Goal: Transaction & Acquisition: Purchase product/service

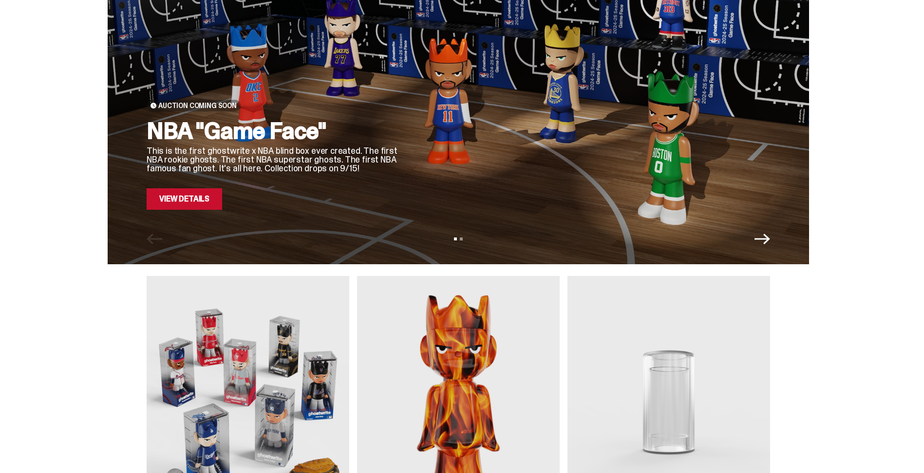
scroll to position [97, 0]
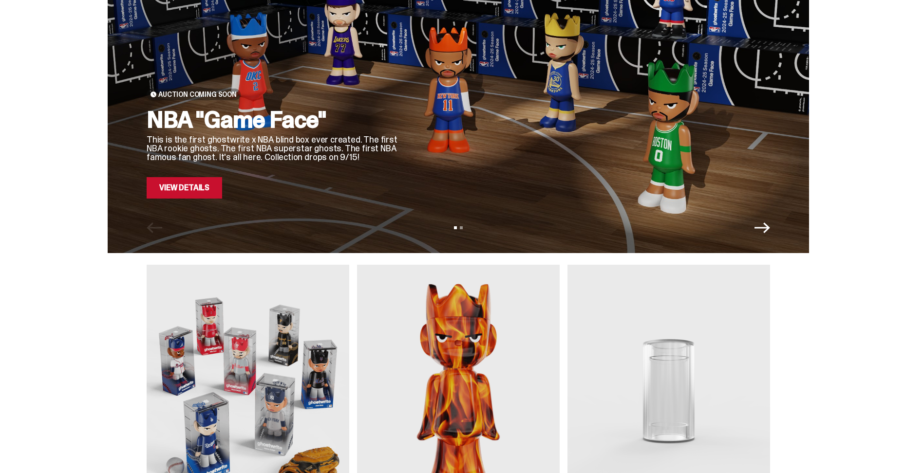
click at [768, 228] on icon "Next" at bounding box center [762, 228] width 16 height 11
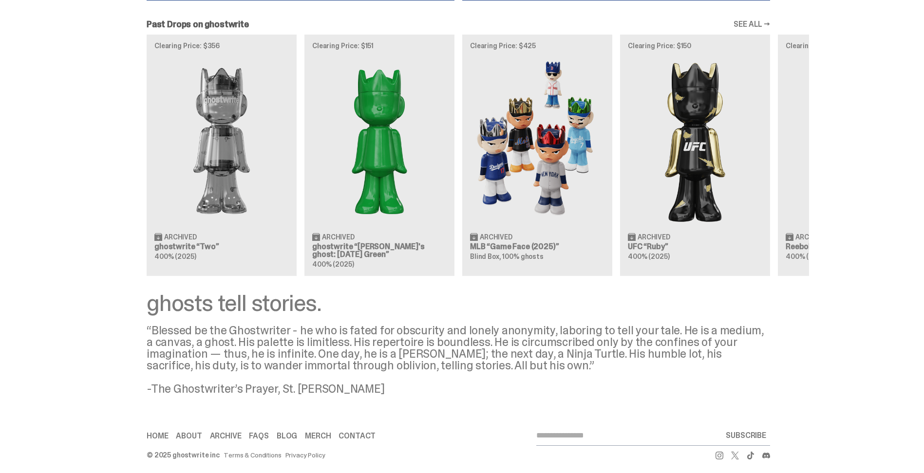
scroll to position [902, 0]
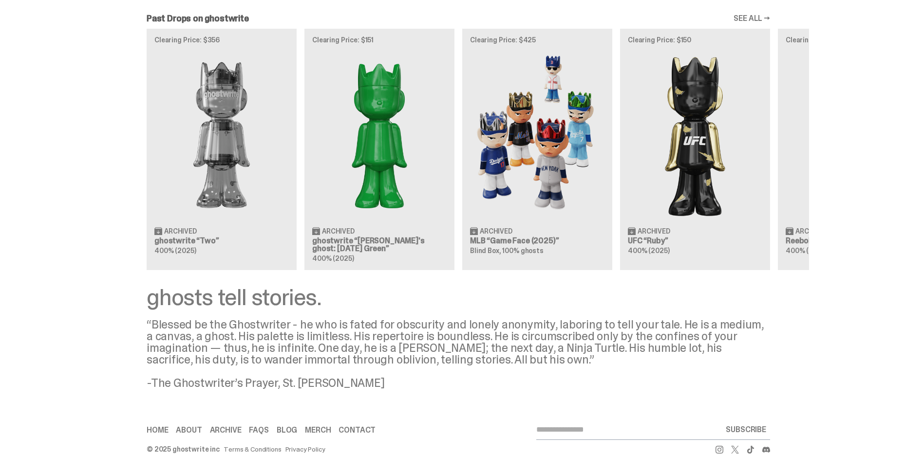
click at [754, 16] on link "SEE ALL →" at bounding box center [751, 19] width 37 height 8
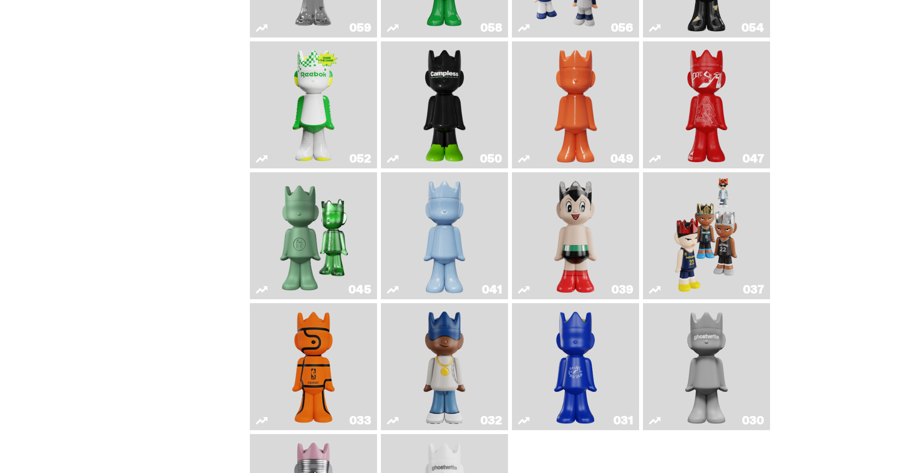
scroll to position [195, 0]
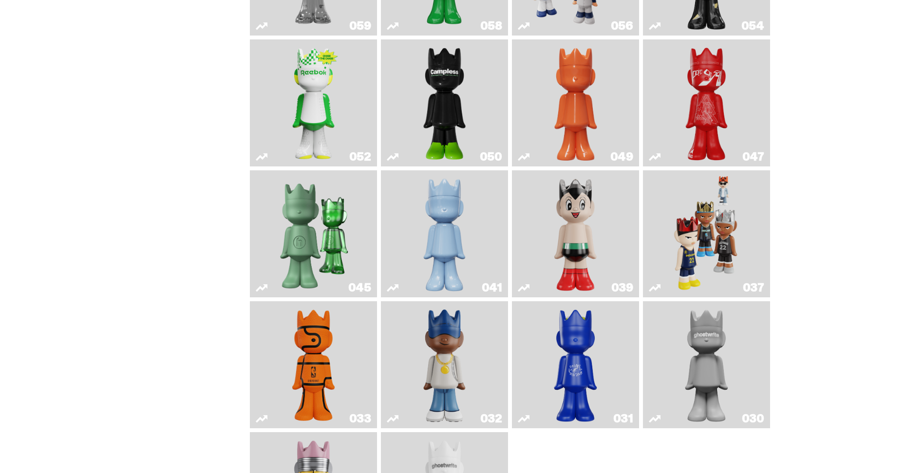
click at [734, 234] on img "Game Face (2024)" at bounding box center [706, 233] width 67 height 119
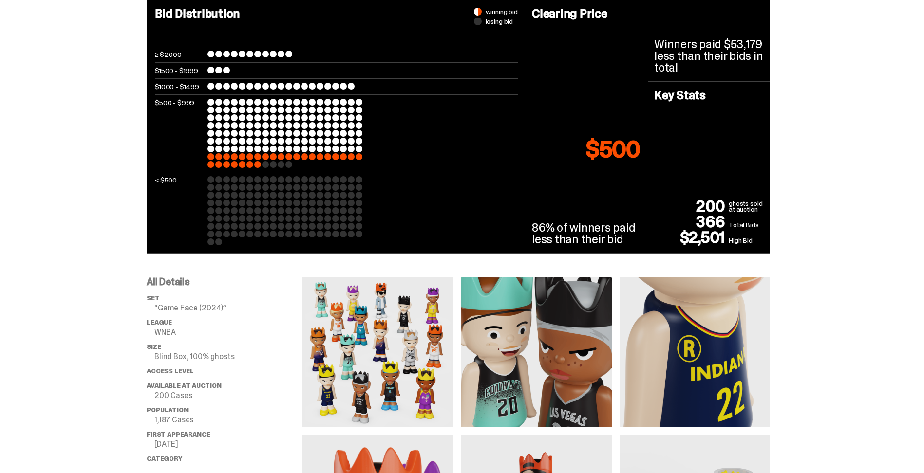
scroll to position [341, 0]
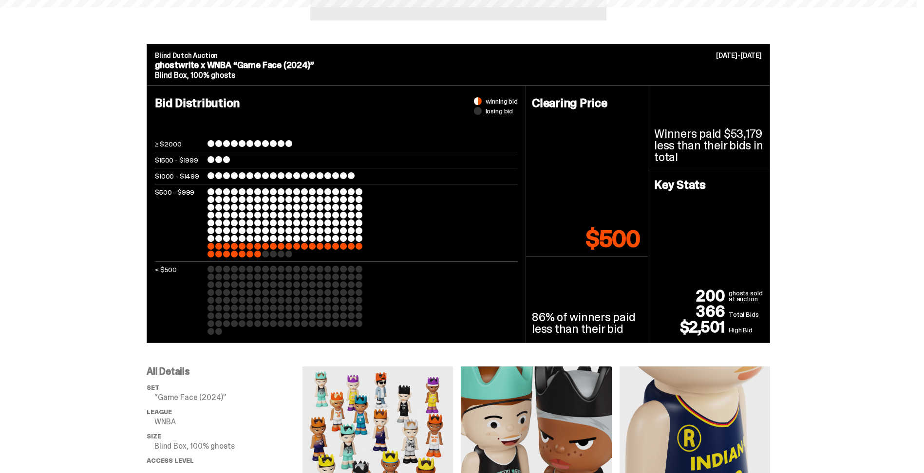
scroll to position [195, 0]
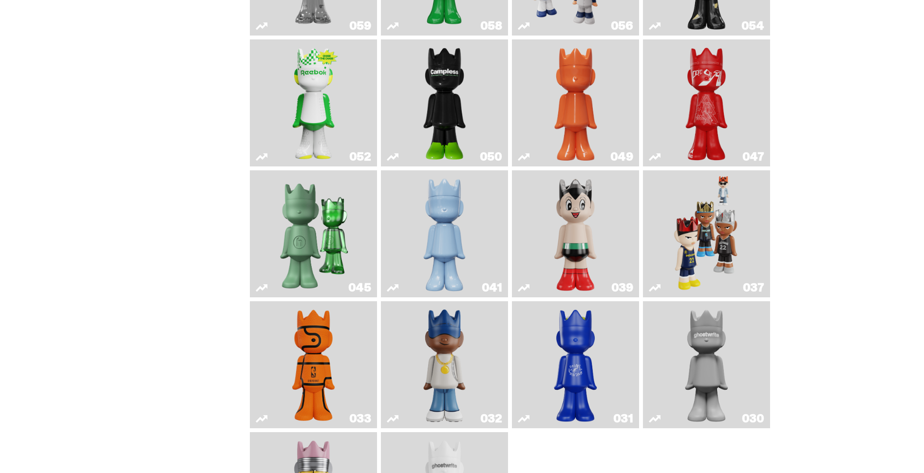
click at [322, 229] on img "Present" at bounding box center [313, 233] width 82 height 119
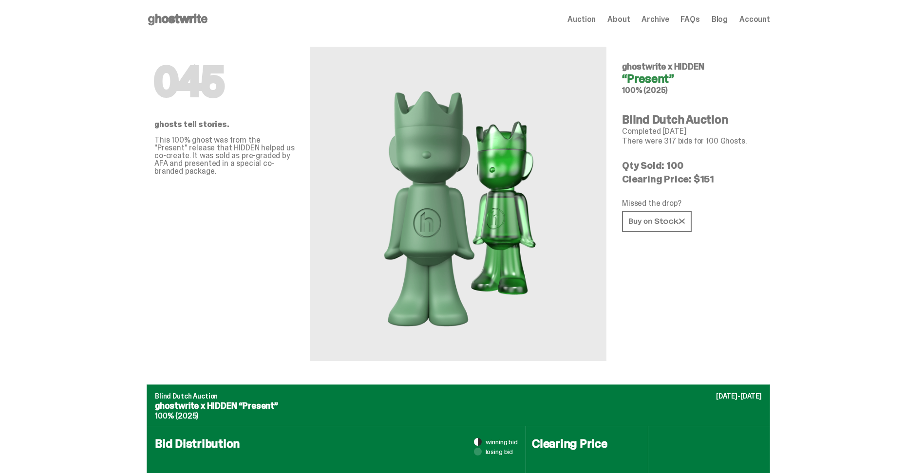
drag, startPoint x: 290, startPoint y: 219, endPoint x: 240, endPoint y: 209, distance: 51.0
click at [240, 209] on div "045 ghosts tell stories. This 100% ghost was from the "Present" release that HI…" at bounding box center [224, 200] width 140 height 322
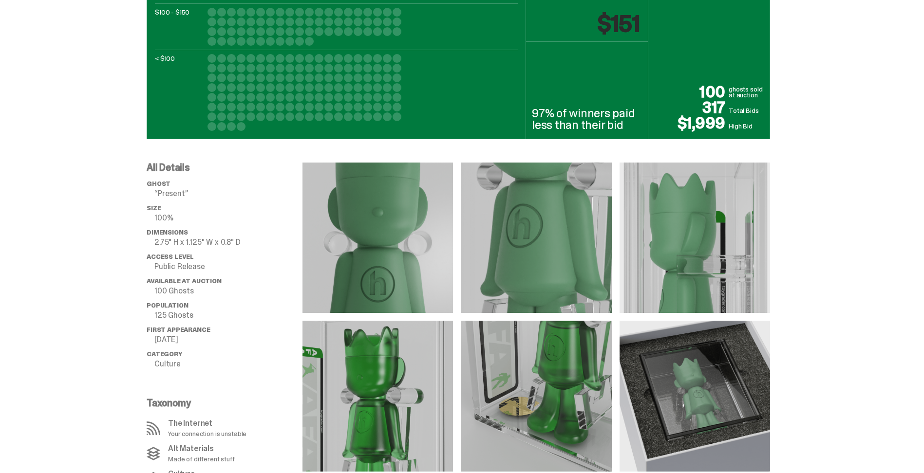
scroll to position [633, 0]
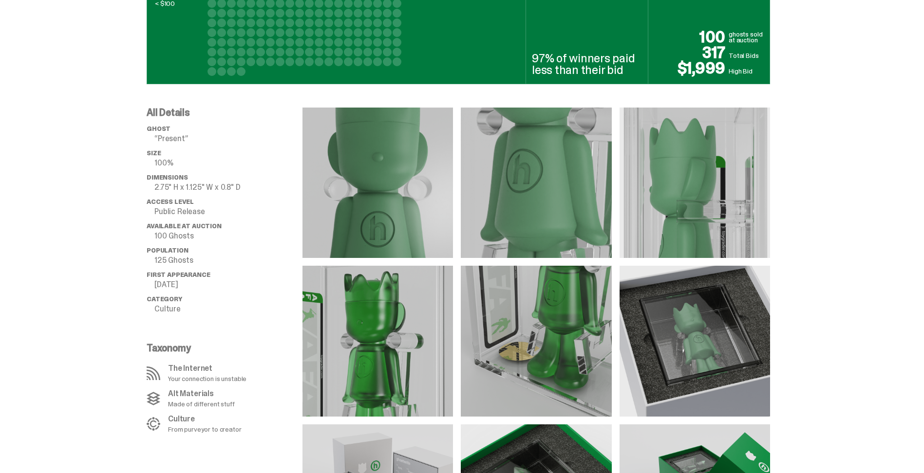
drag, startPoint x: 137, startPoint y: 206, endPoint x: 74, endPoint y: 218, distance: 64.4
click at [74, 218] on div "All Details ghost “Present” Size 100% Dimensions 2.75" H x 1.125" W x 0.8" D Ac…" at bounding box center [458, 329] width 917 height 491
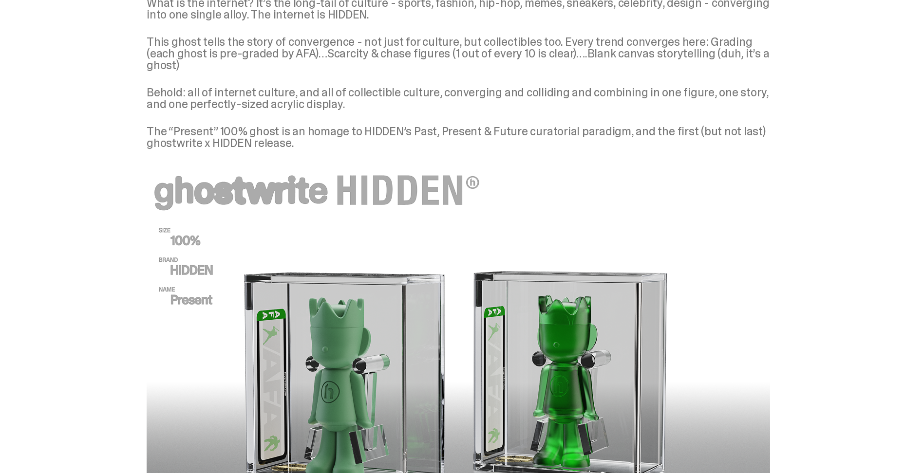
scroll to position [1315, 0]
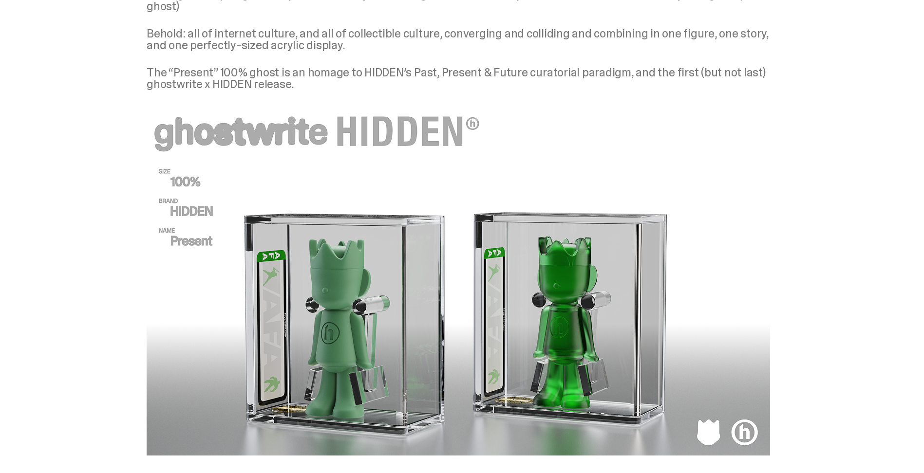
drag, startPoint x: 70, startPoint y: 213, endPoint x: 85, endPoint y: 150, distance: 65.2
click at [85, 150] on div "ghosts tell stories What is the internet? It’s the long-tail of culture - sport…" at bounding box center [458, 184] width 917 height 582
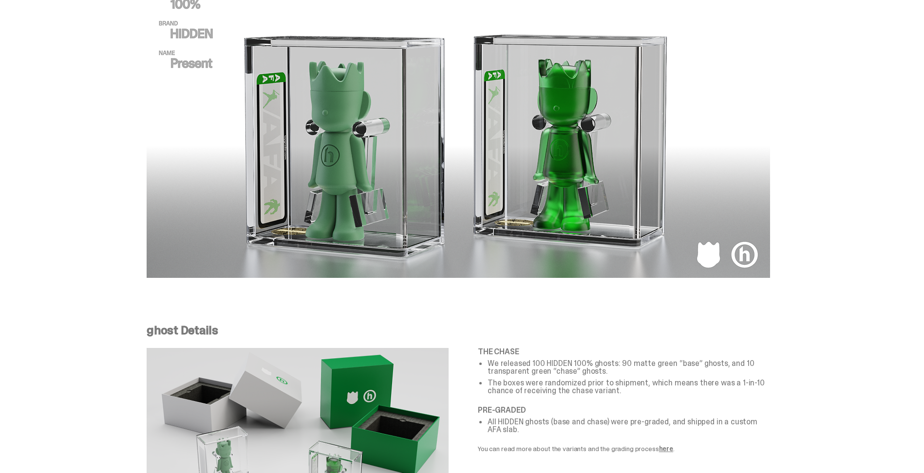
scroll to position [1490, 0]
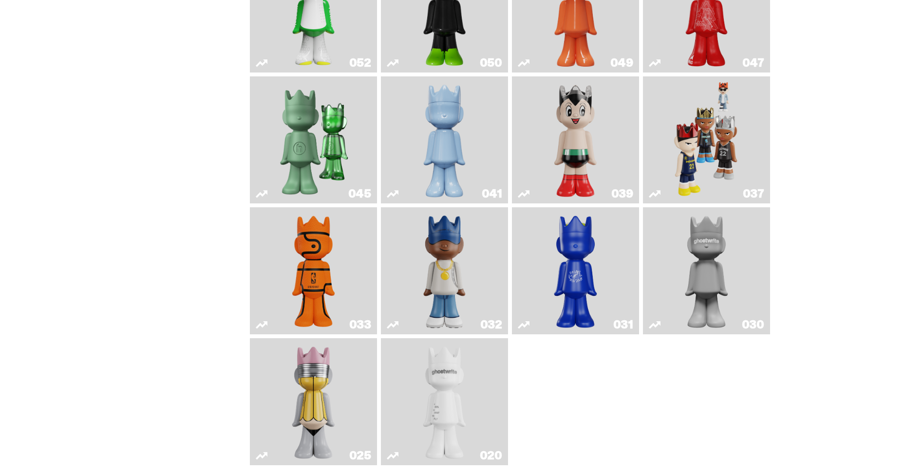
scroll to position [341, 0]
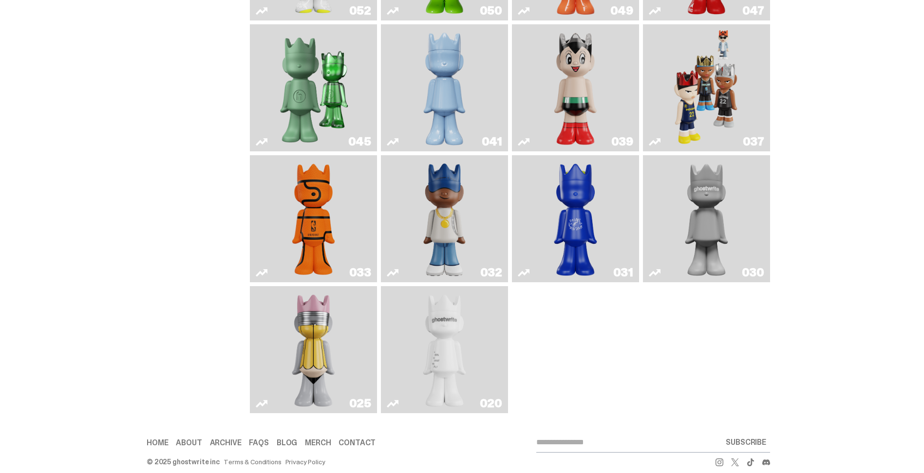
click at [298, 343] on img "No. 2 Pencil" at bounding box center [313, 349] width 67 height 119
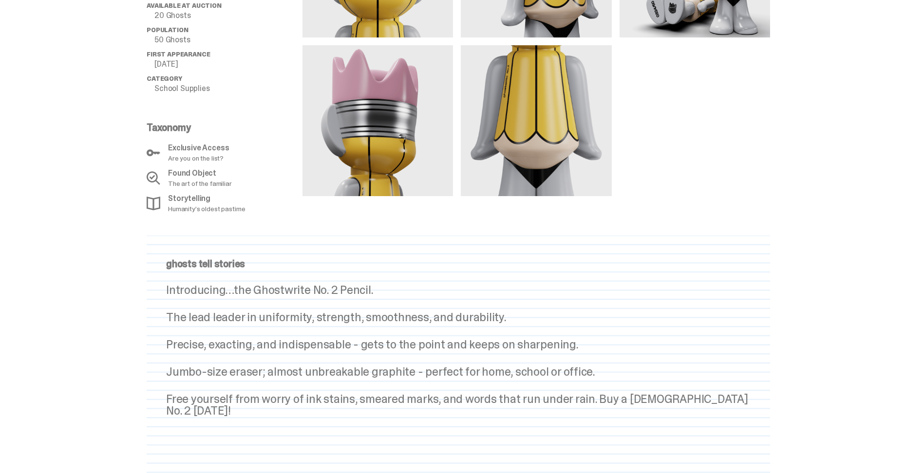
scroll to position [730, 0]
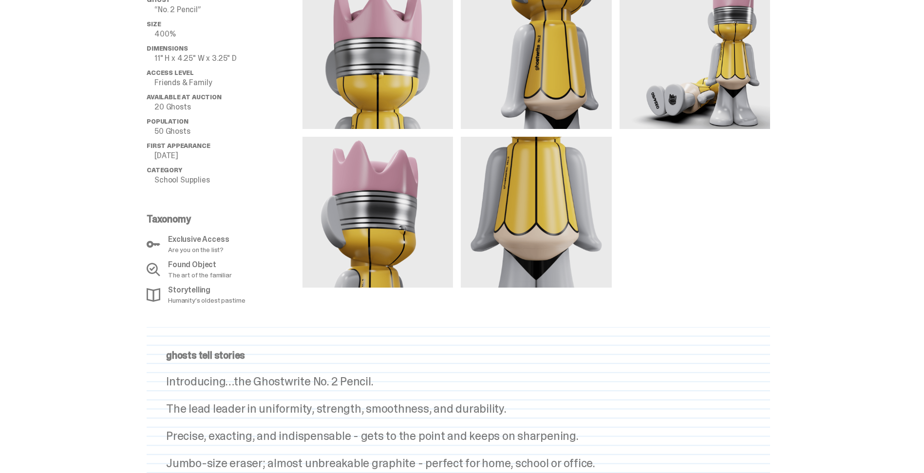
scroll to position [341, 0]
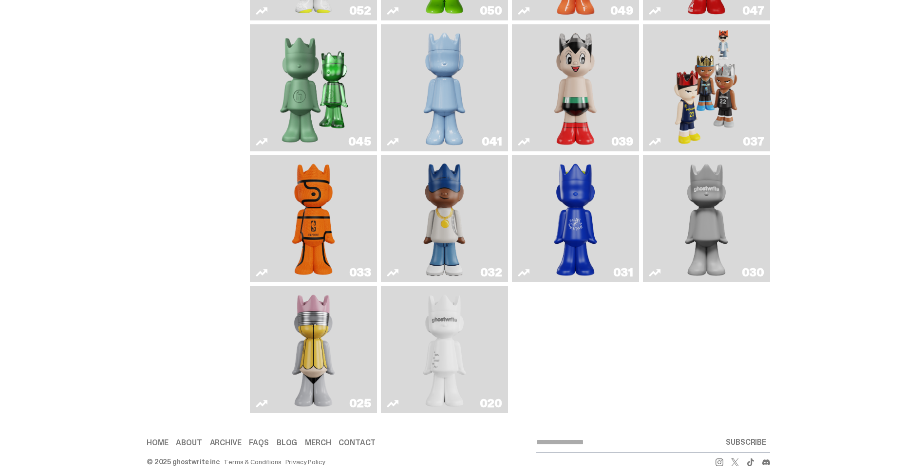
click at [585, 225] on img "Latte" at bounding box center [575, 218] width 67 height 119
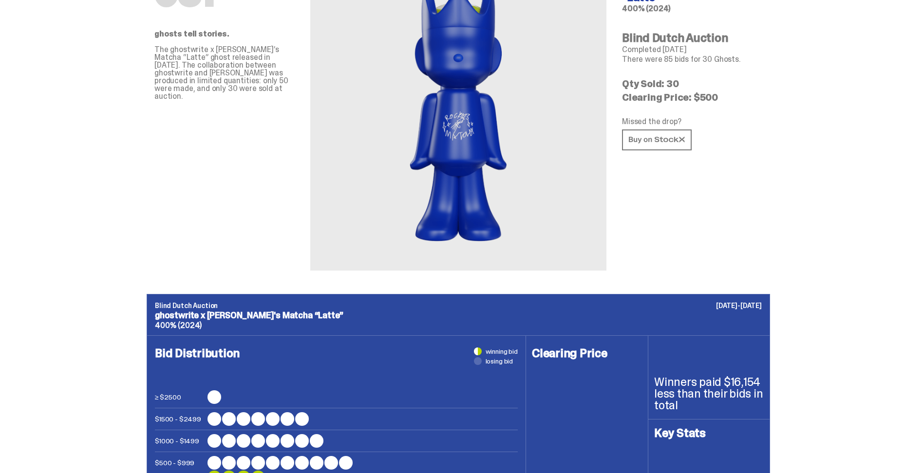
scroll to position [49, 0]
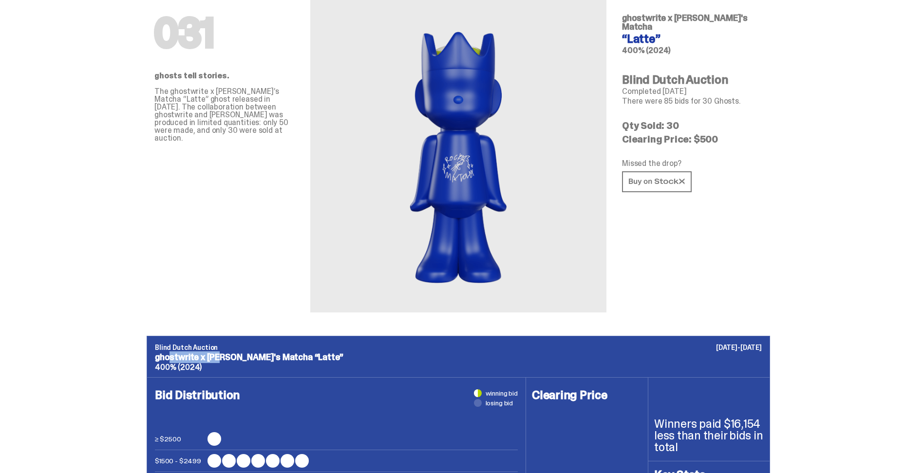
drag, startPoint x: 159, startPoint y: 359, endPoint x: 210, endPoint y: 356, distance: 51.7
click at [210, 356] on p "ghostwrite x Rocky's Matcha “Latte”" at bounding box center [458, 357] width 607 height 9
drag, startPoint x: 210, startPoint y: 356, endPoint x: 266, endPoint y: 249, distance: 120.0
click at [266, 249] on div "031 ghosts tell stories. The ghostwrite x Rocky’s Matcha “Latte” ghost released…" at bounding box center [224, 151] width 140 height 322
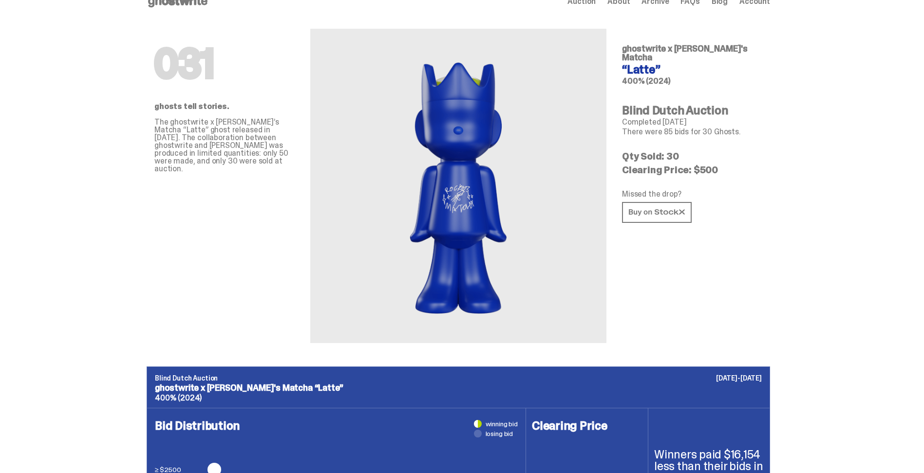
scroll to position [0, 0]
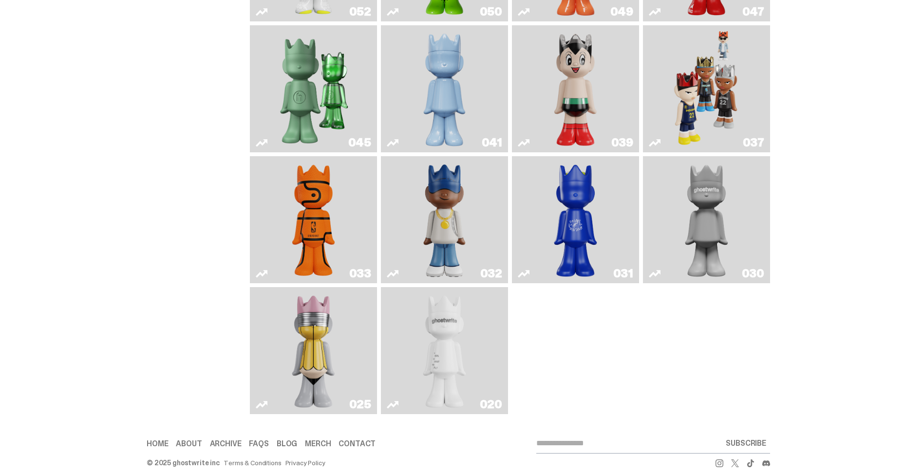
scroll to position [341, 0]
click at [444, 212] on img "Swingman" at bounding box center [444, 218] width 67 height 119
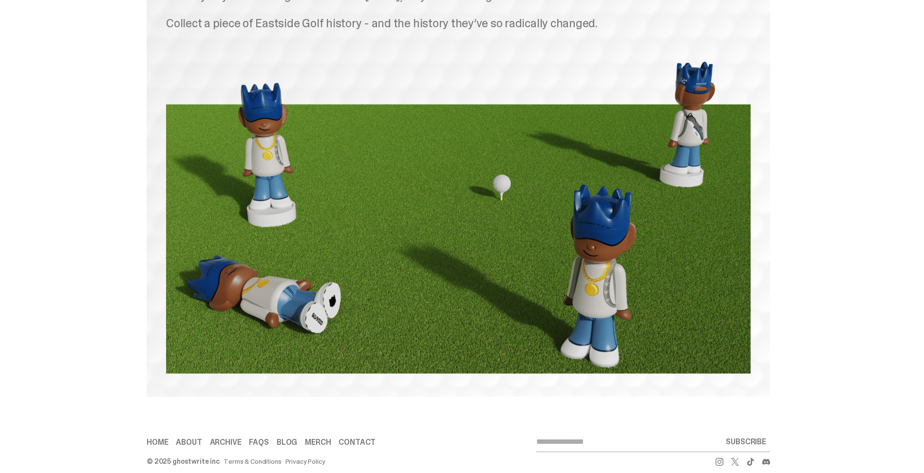
scroll to position [1479, 0]
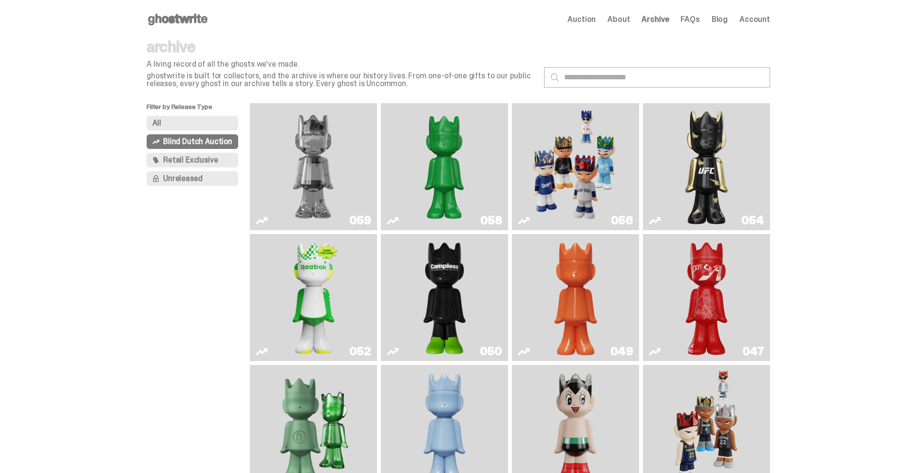
click at [713, 284] on img "Skip" at bounding box center [707, 297] width 52 height 119
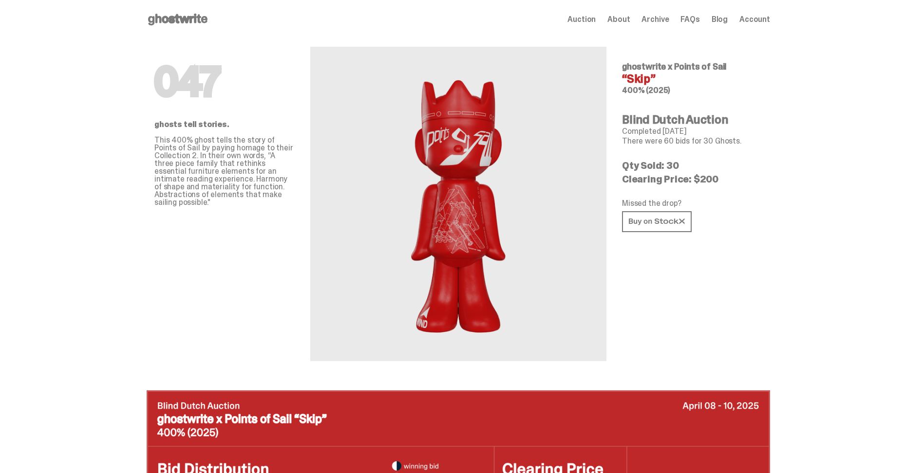
click at [589, 19] on span "Auction" at bounding box center [581, 20] width 28 height 8
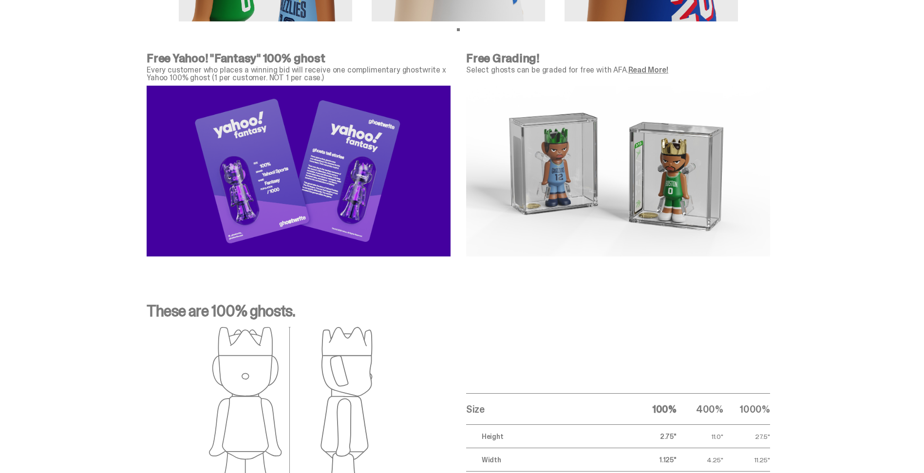
scroll to position [3214, 0]
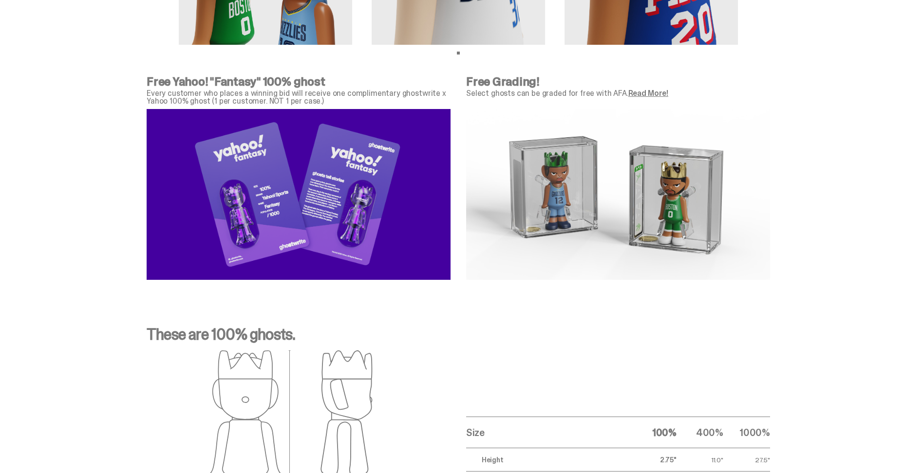
click at [568, 173] on img at bounding box center [618, 194] width 304 height 171
click at [538, 90] on p "Select ghosts can be graded for free with AFA. Read More!" at bounding box center [618, 94] width 304 height 8
click at [659, 206] on img at bounding box center [618, 194] width 304 height 171
click at [644, 93] on link "Read More!" at bounding box center [648, 93] width 40 height 10
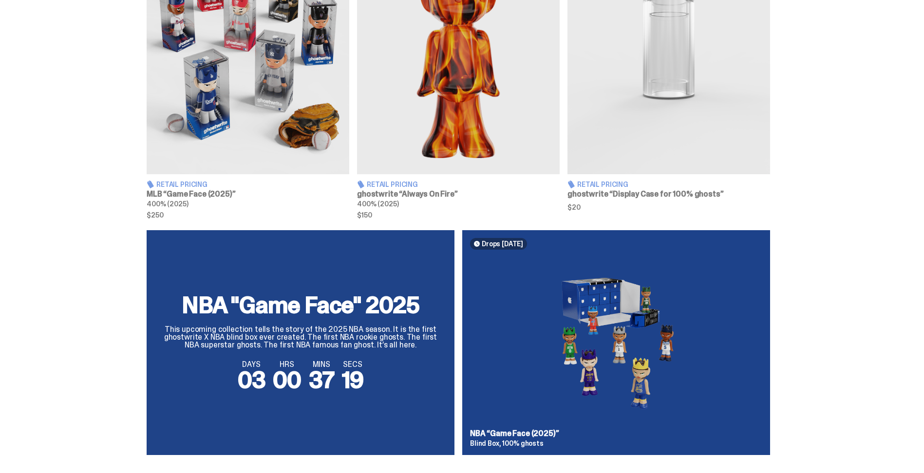
scroll to position [318, 0]
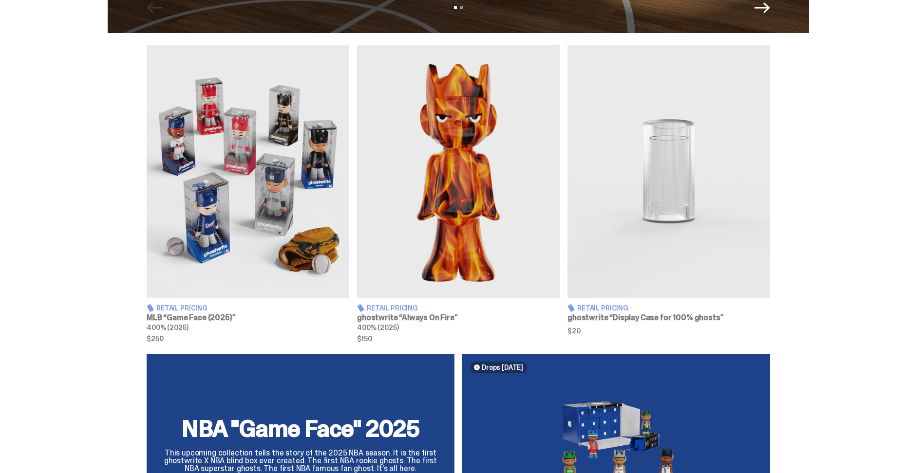
click at [243, 123] on img at bounding box center [248, 171] width 203 height 253
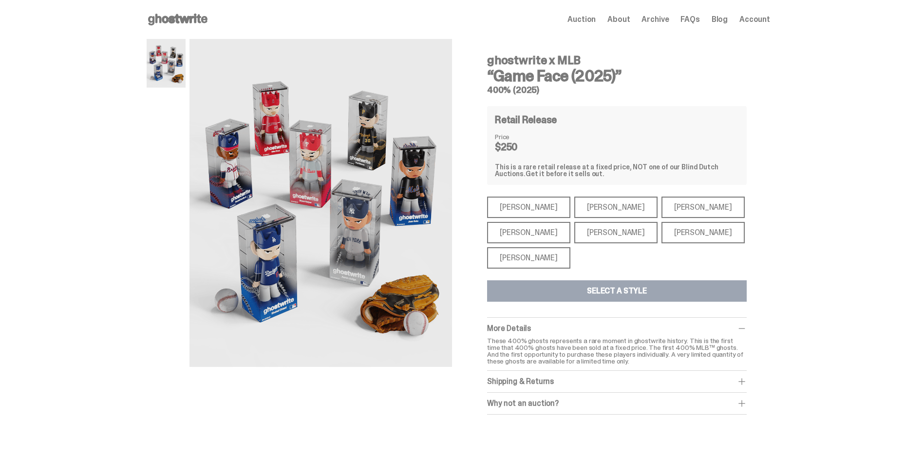
click at [530, 228] on div "[PERSON_NAME]" at bounding box center [528, 232] width 83 height 21
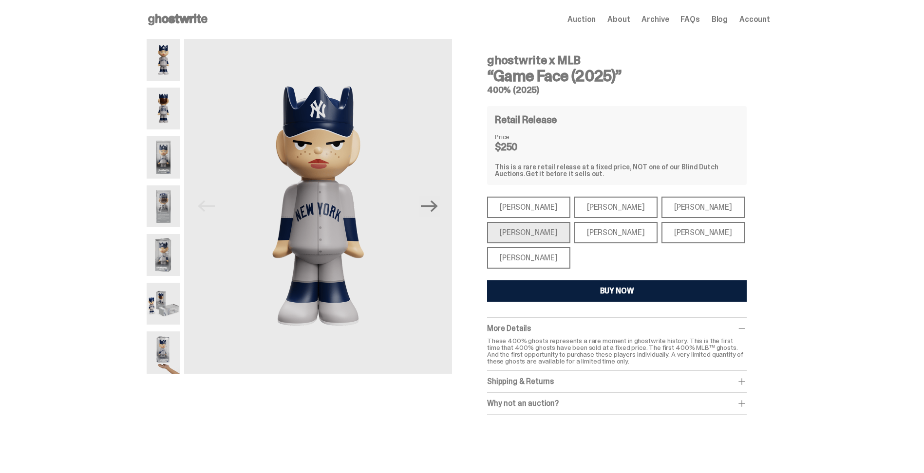
click at [527, 210] on div "[PERSON_NAME]" at bounding box center [528, 207] width 83 height 21
